Goal: Information Seeking & Learning: Learn about a topic

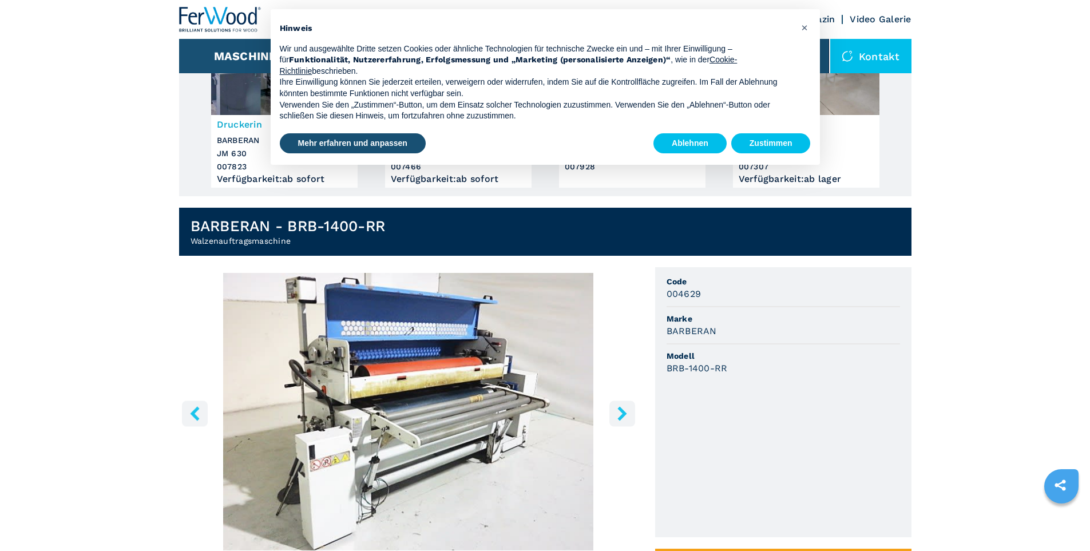
scroll to position [172, 0]
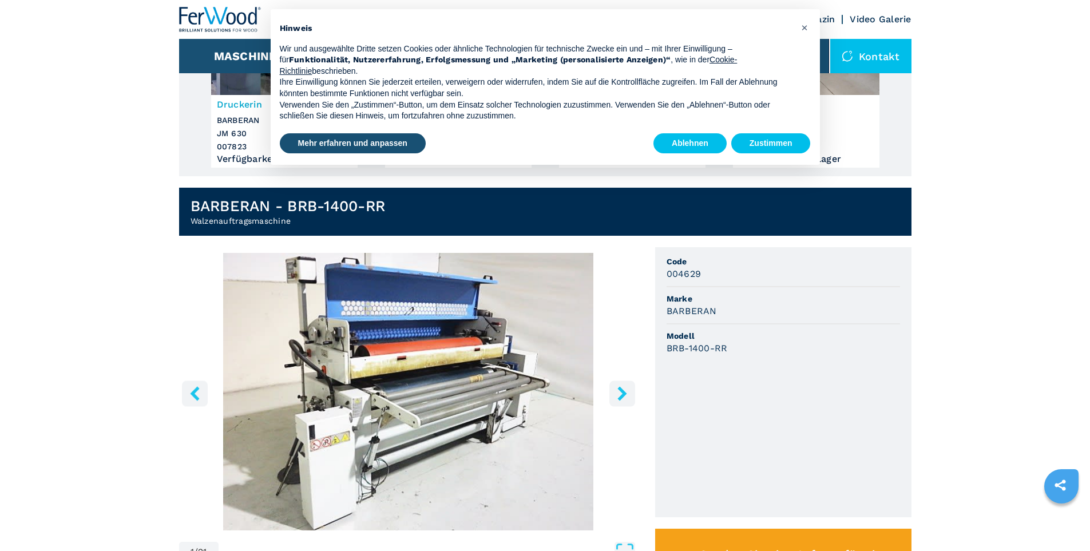
click at [630, 391] on button "right-button" at bounding box center [622, 393] width 26 height 26
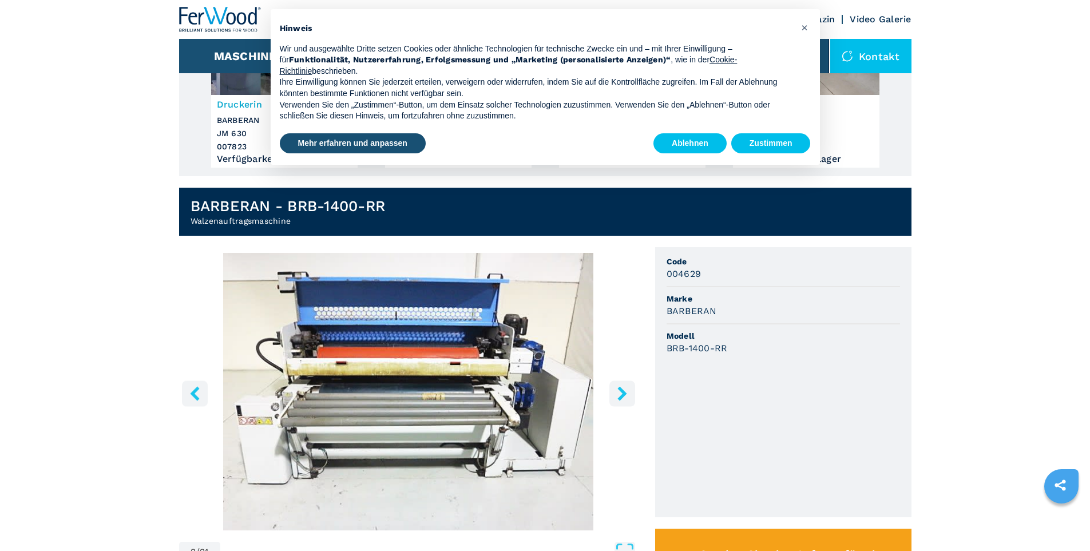
click at [630, 391] on button "right-button" at bounding box center [622, 393] width 26 height 26
click at [628, 392] on icon "right-button" at bounding box center [622, 393] width 14 height 14
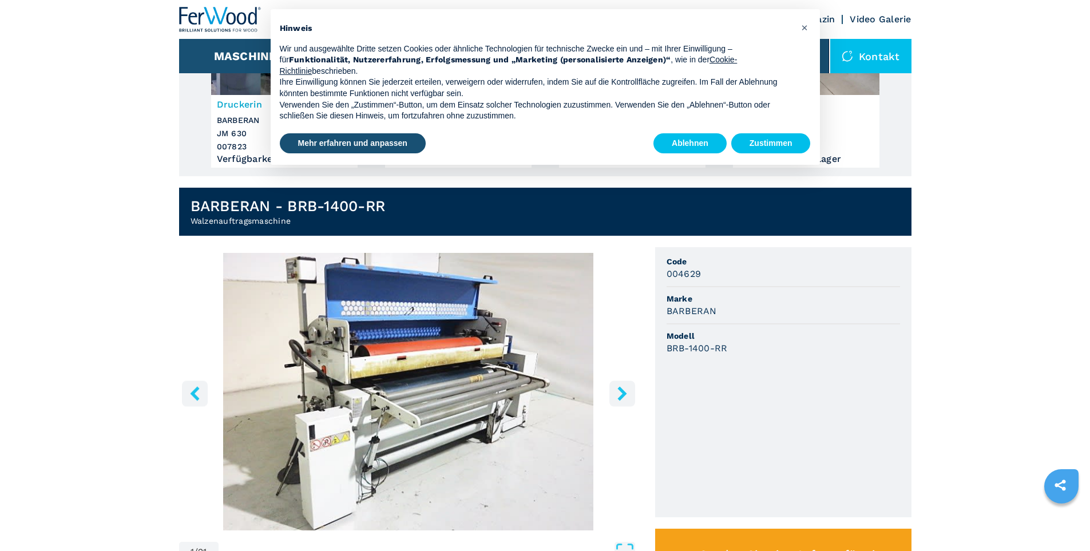
click at [628, 392] on icon "right-button" at bounding box center [622, 393] width 14 height 14
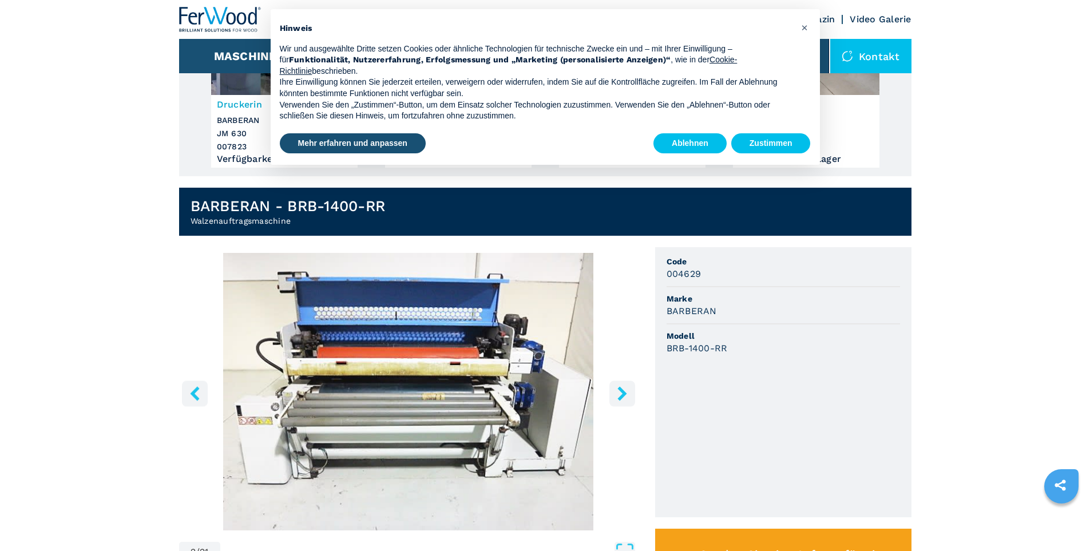
click at [628, 392] on icon "right-button" at bounding box center [622, 393] width 14 height 14
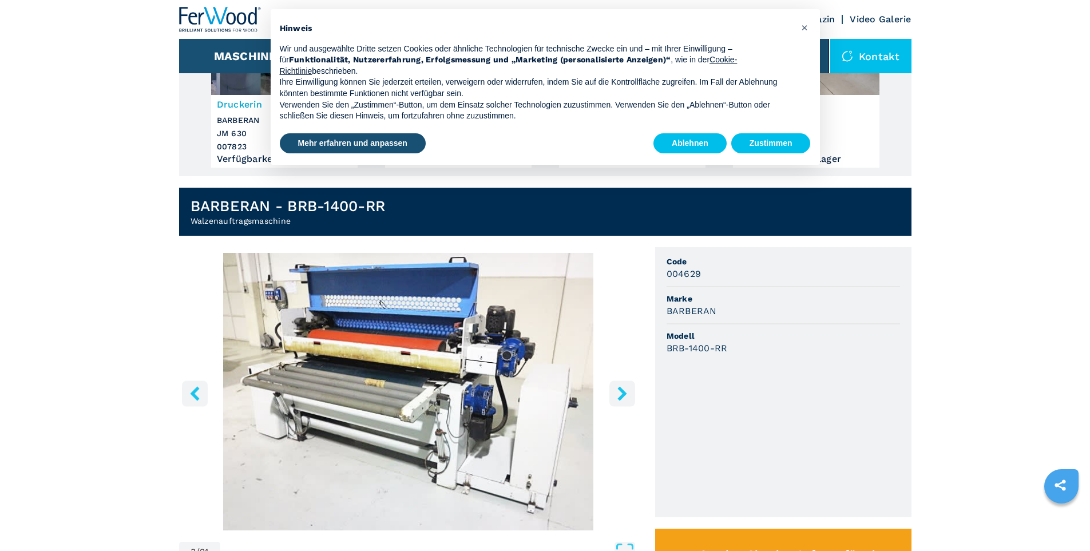
click at [628, 392] on icon "right-button" at bounding box center [622, 393] width 14 height 14
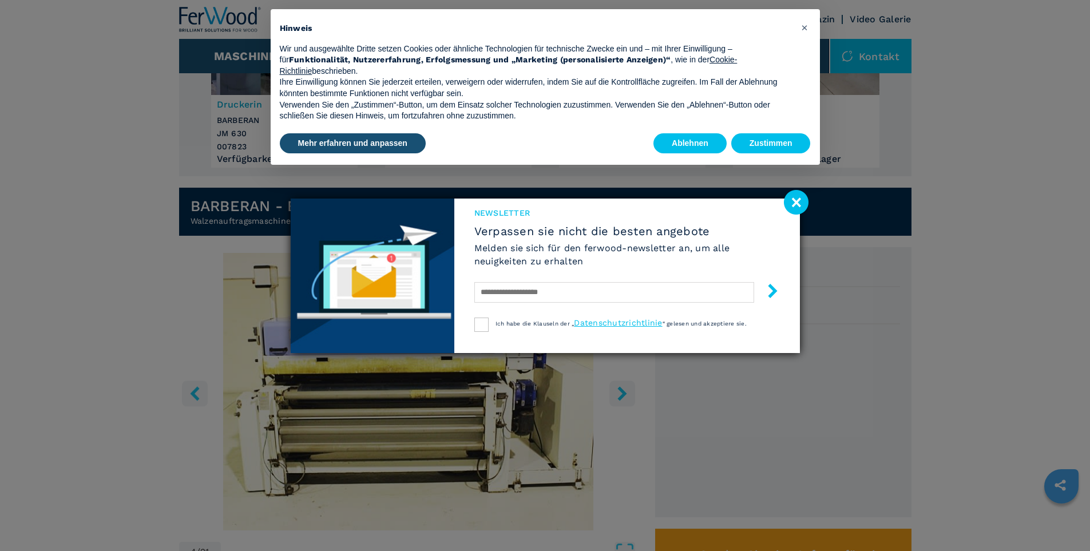
click at [628, 392] on div "Newsletter Verpassen sie nicht die besten angebote [PERSON_NAME] sie sich für d…" at bounding box center [545, 275] width 1090 height 551
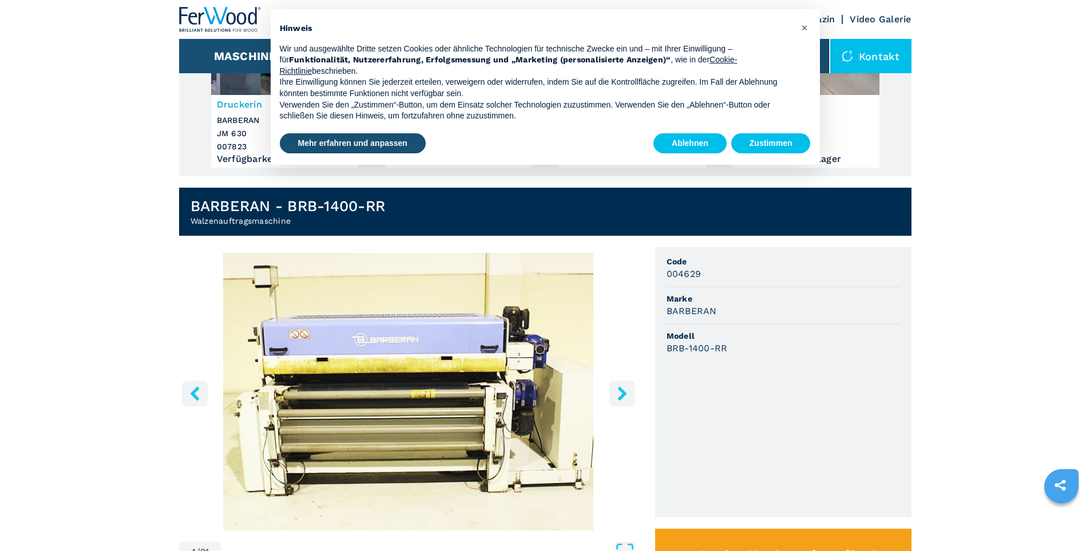
click at [622, 394] on icon "right-button" at bounding box center [621, 393] width 9 height 14
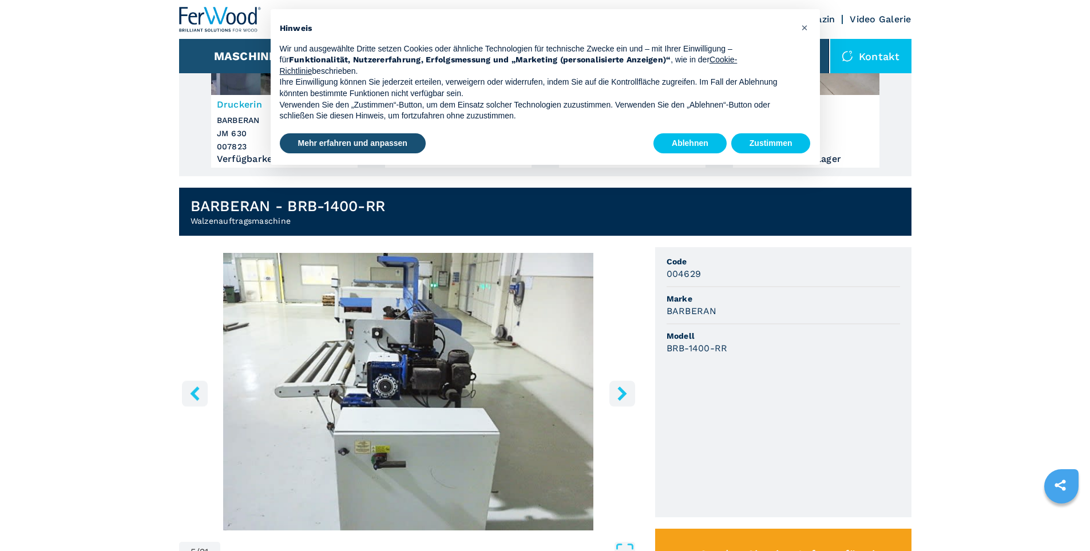
click at [622, 394] on icon "right-button" at bounding box center [621, 393] width 9 height 14
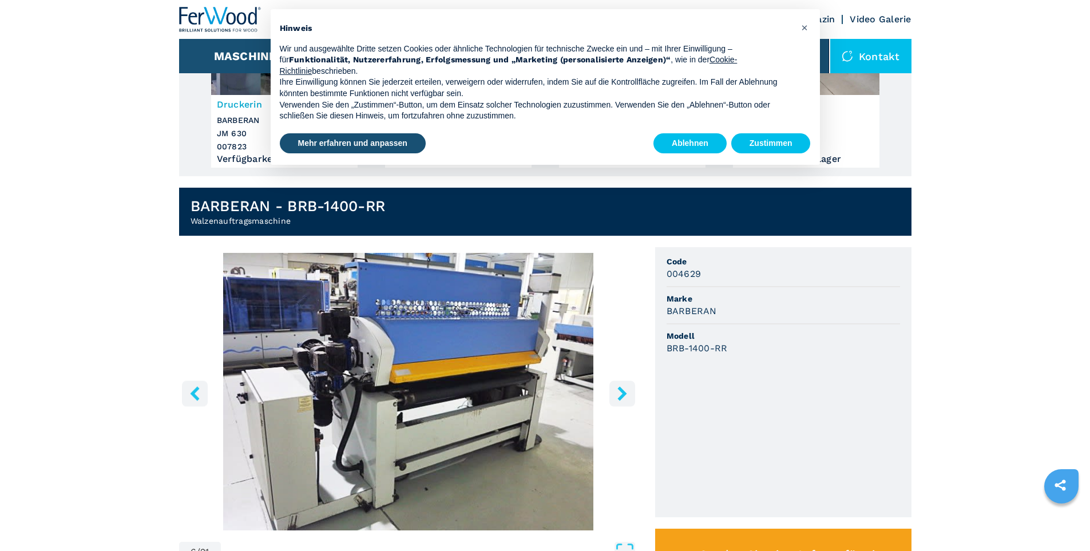
click at [622, 394] on icon "right-button" at bounding box center [621, 393] width 9 height 14
